Goal: Communication & Community: Answer question/provide support

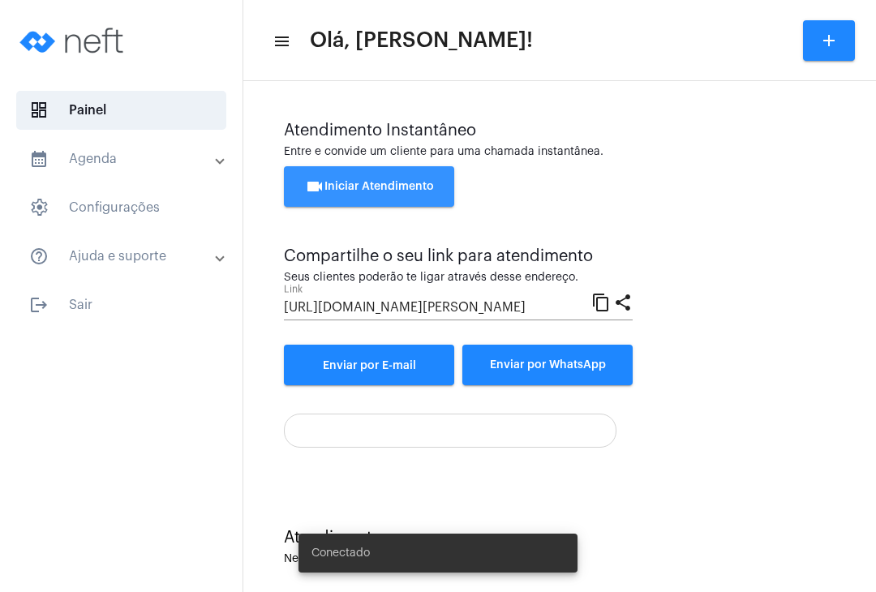
click at [444, 188] on button "videocam Iniciar Atendimento" at bounding box center [369, 186] width 170 height 41
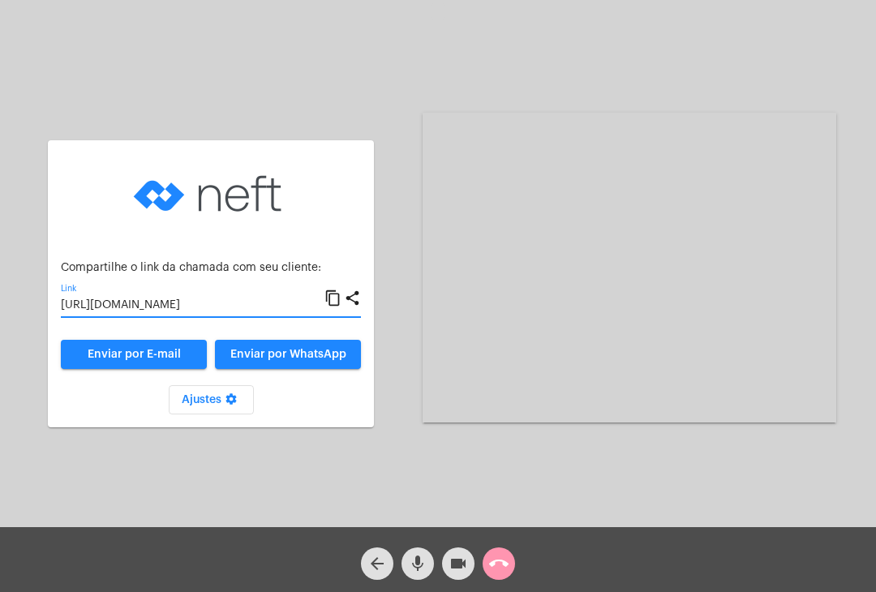
click at [213, 311] on input "[URL][DOMAIN_NAME]" at bounding box center [193, 305] width 264 height 13
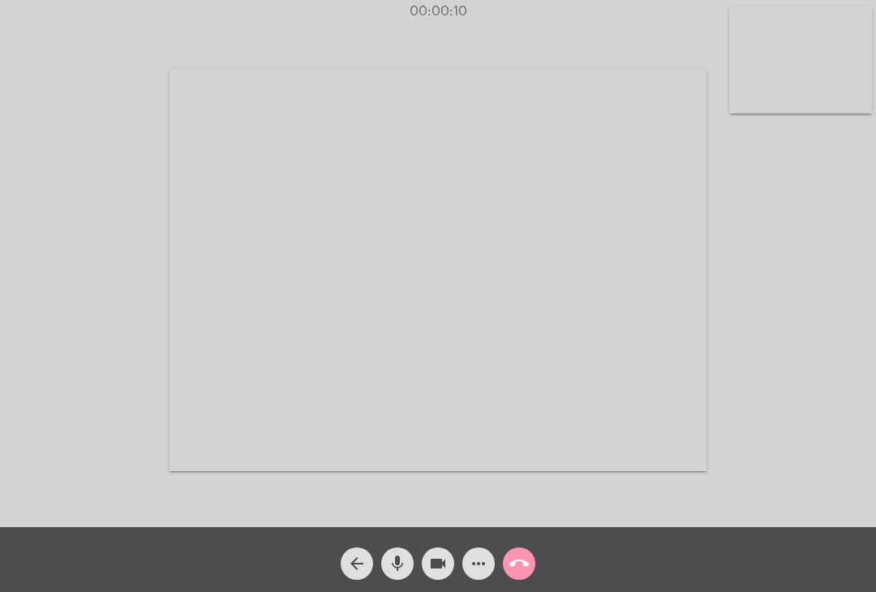
click at [759, 75] on video at bounding box center [800, 59] width 143 height 107
click at [590, 139] on video at bounding box center [541, 268] width 537 height 402
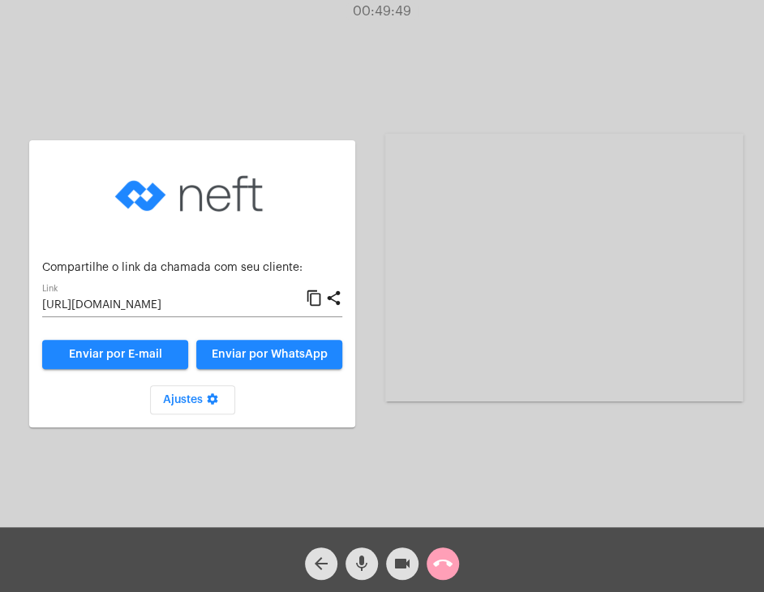
click at [448, 562] on mat-icon "call_end" at bounding box center [442, 563] width 19 height 19
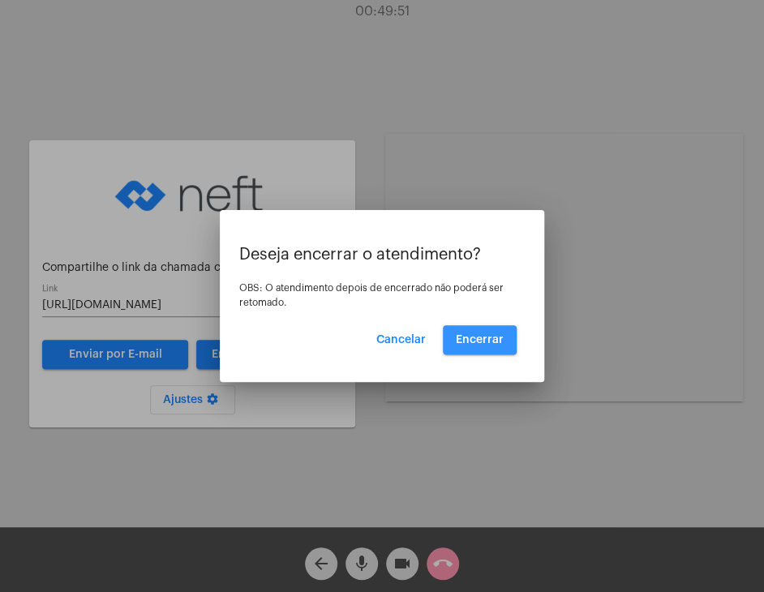
click at [470, 334] on span "Encerrar" at bounding box center [480, 339] width 48 height 11
